Goal: Task Accomplishment & Management: Use online tool/utility

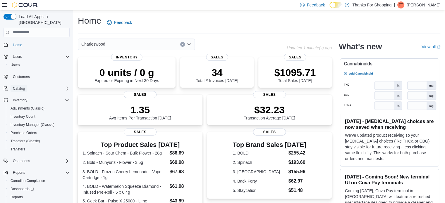
click at [15, 86] on span "Catalog" at bounding box center [19, 88] width 12 height 5
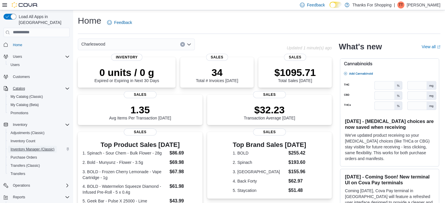
click at [26, 147] on span "Inventory Manager (Classic)" at bounding box center [33, 149] width 44 height 5
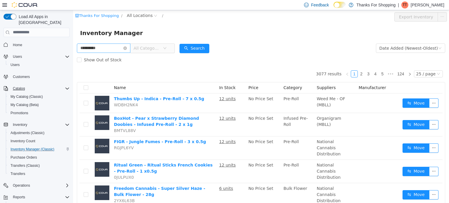
type input "**********"
